Goal: Check status: Check status

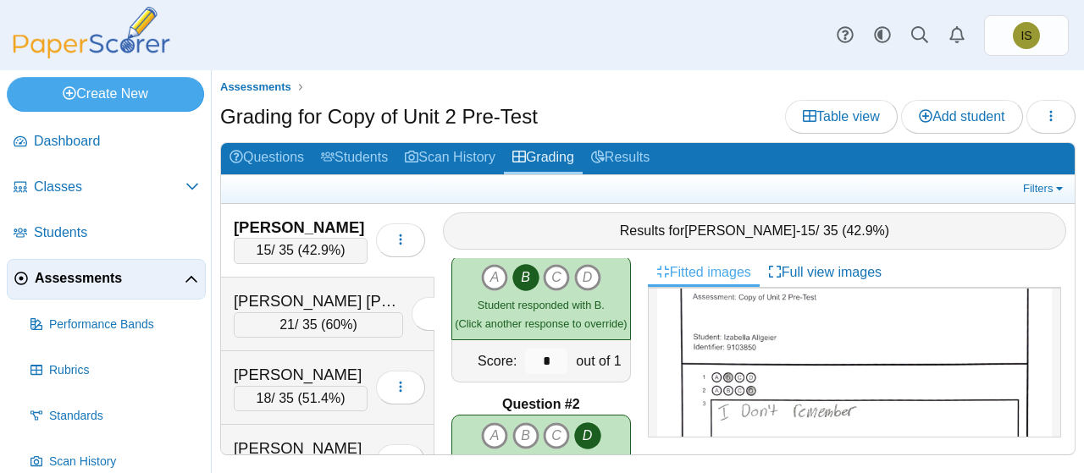
scroll to position [34, 0]
click at [179, 279] on span "Assessments" at bounding box center [110, 278] width 150 height 19
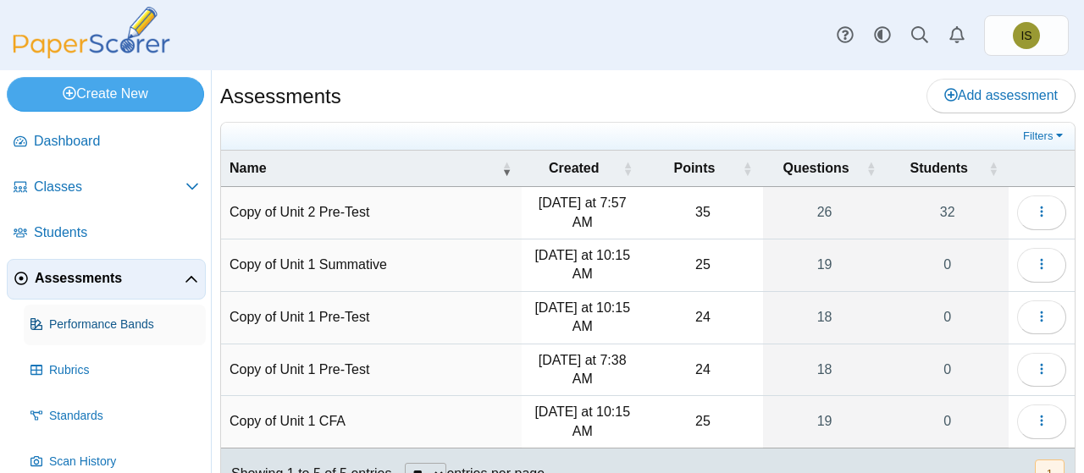
click at [141, 324] on span "Performance Bands" at bounding box center [124, 325] width 150 height 17
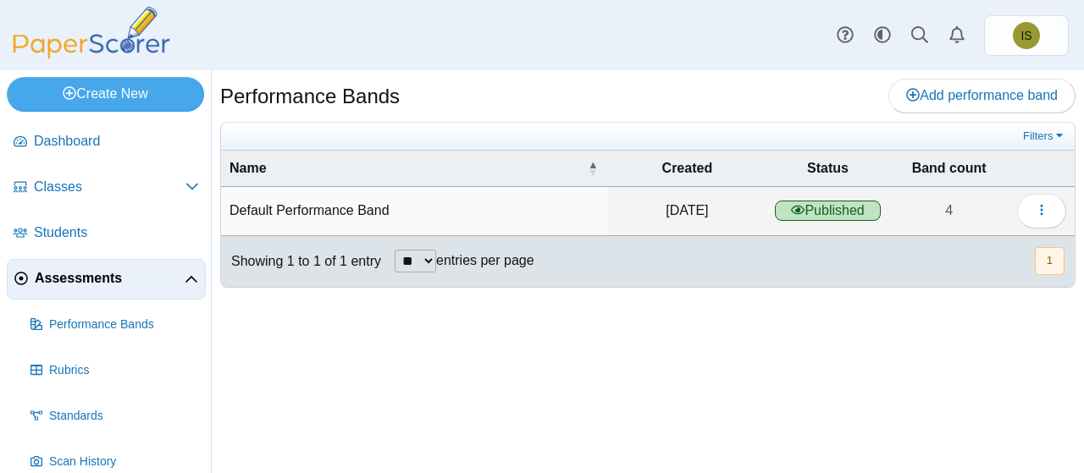
click at [110, 266] on link "Assessments" at bounding box center [106, 279] width 199 height 41
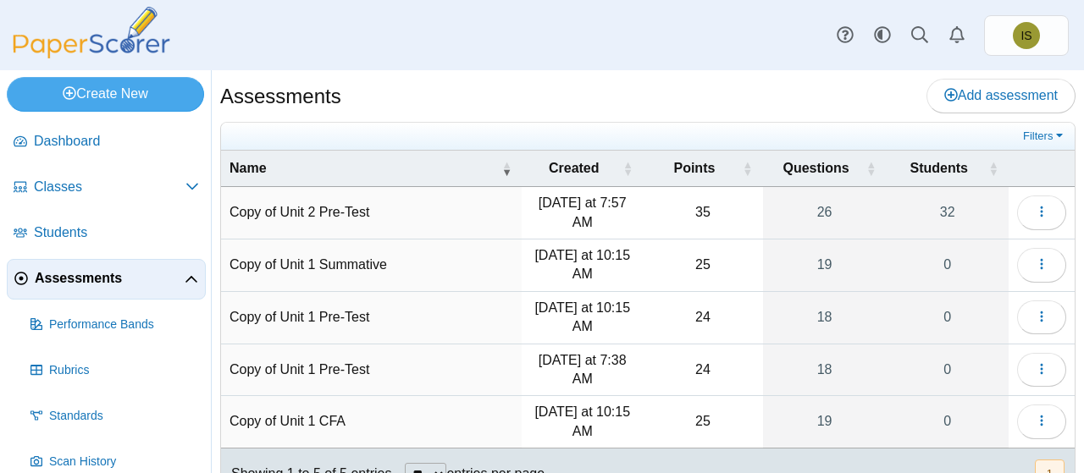
click at [379, 218] on td "Copy of Unit 2 Pre-Test" at bounding box center [371, 213] width 301 height 53
click at [1035, 211] on icon "button" at bounding box center [1042, 212] width 14 height 14
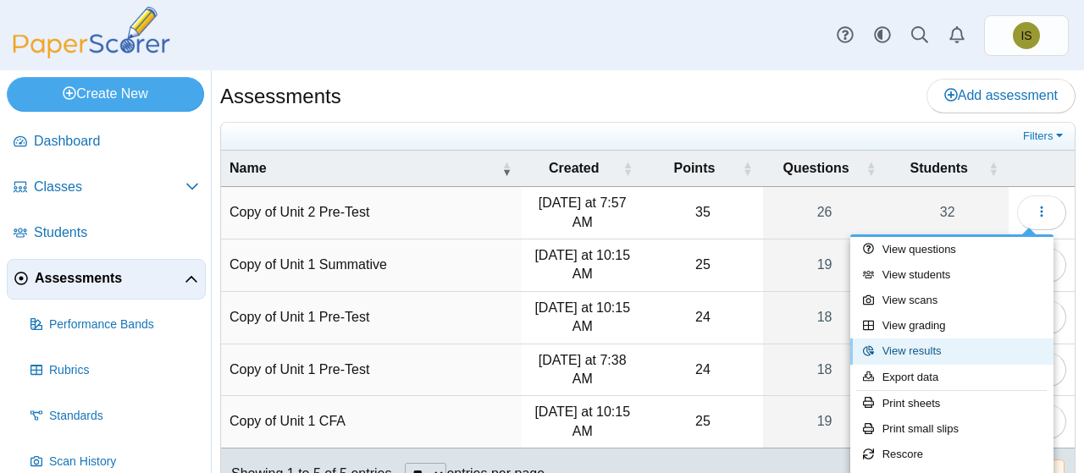
click at [931, 348] on link "View results" at bounding box center [951, 351] width 203 height 25
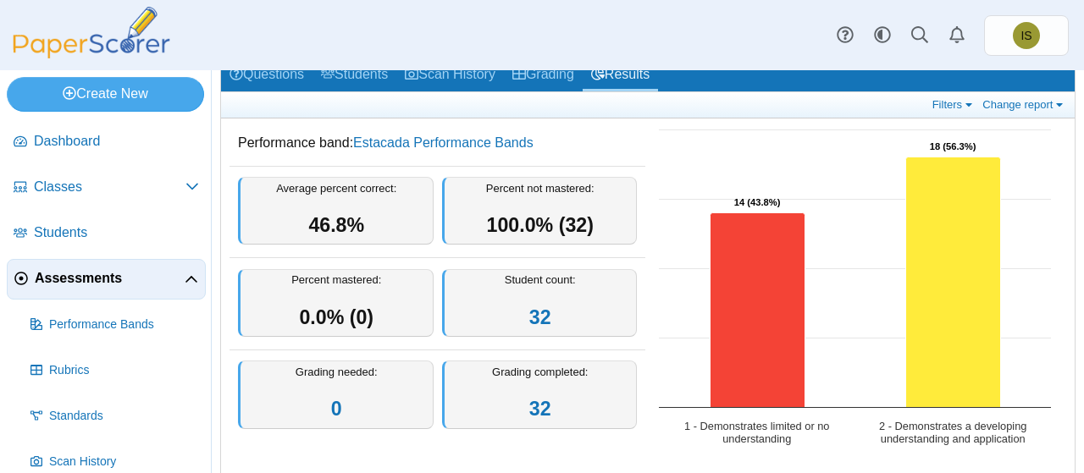
scroll to position [83, 0]
